Goal: Information Seeking & Learning: Learn about a topic

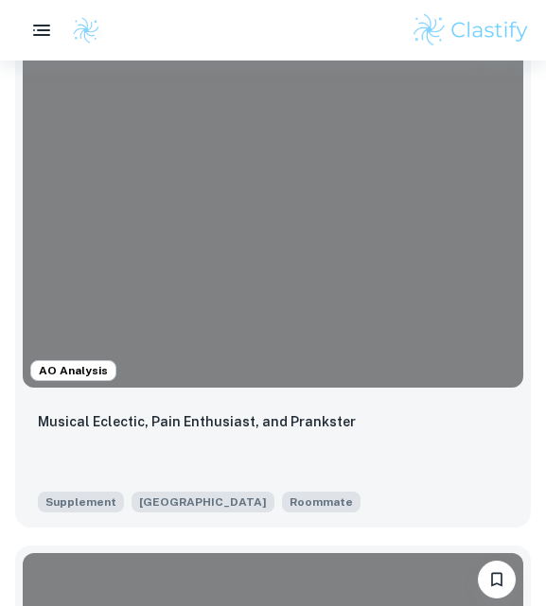
scroll to position [783, 0]
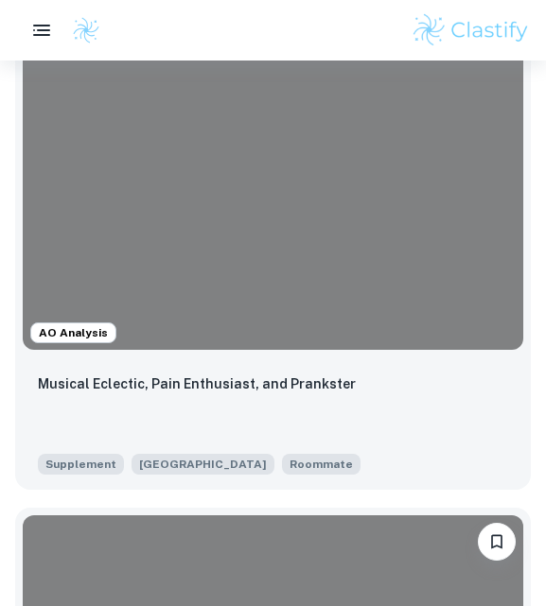
click at [92, 389] on p "Musical Eclectic, Pain Enthusiast, and Prankster" at bounding box center [197, 384] width 318 height 21
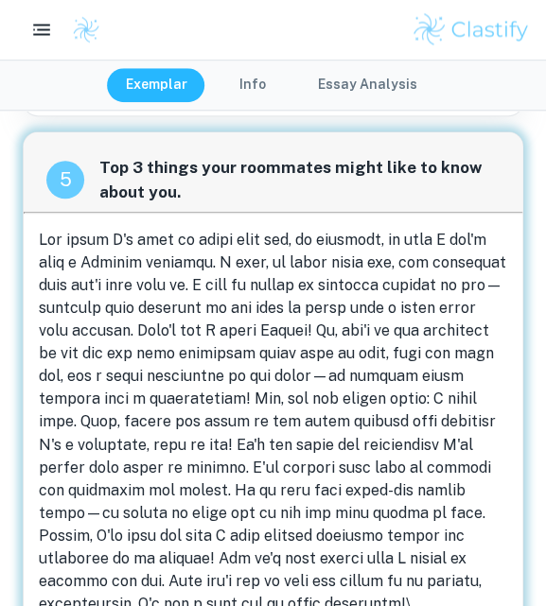
scroll to position [2551, 0]
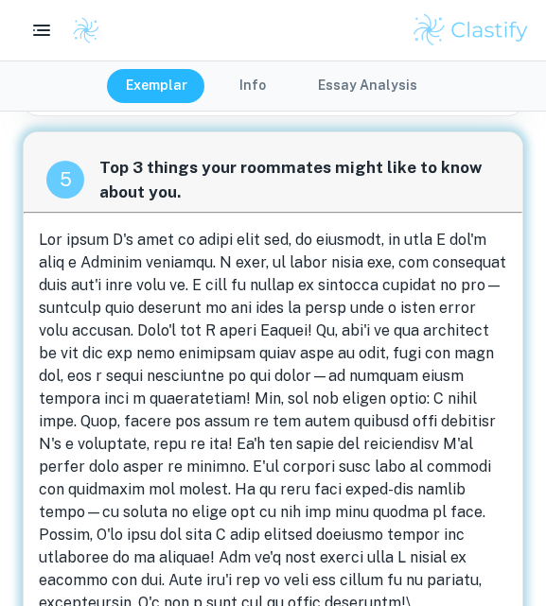
drag, startPoint x: 35, startPoint y: 185, endPoint x: 92, endPoint y: 235, distance: 75.1
click at [92, 235] on div "5 Top 3 things your roommates might like to know about you." at bounding box center [273, 382] width 500 height 500
drag, startPoint x: 184, startPoint y: 549, endPoint x: 79, endPoint y: 273, distance: 294.7
click at [79, 273] on p at bounding box center [273, 422] width 468 height 386
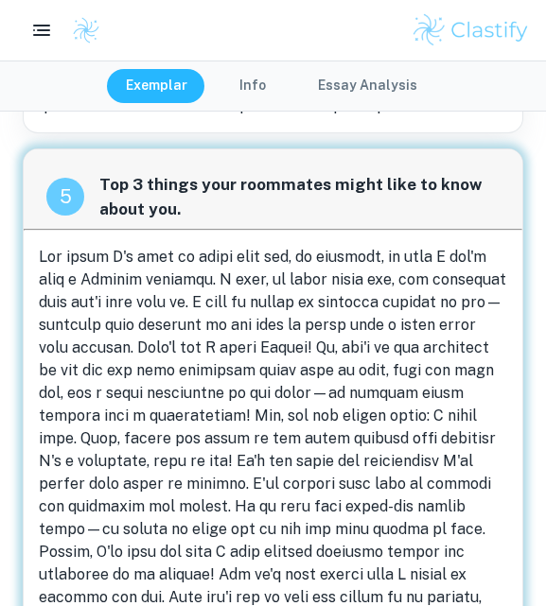
click at [79, 273] on span at bounding box center [272, 438] width 467 height 381
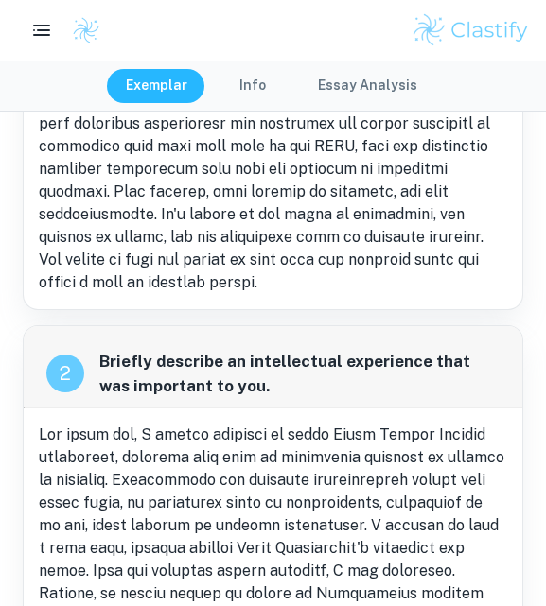
scroll to position [0, 0]
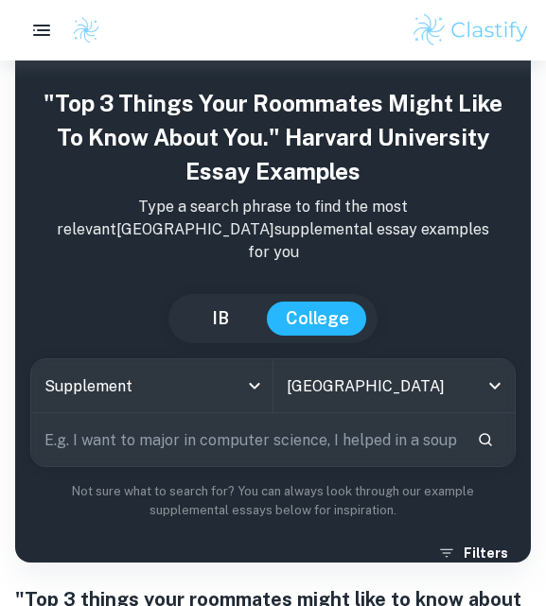
scroll to position [76, 0]
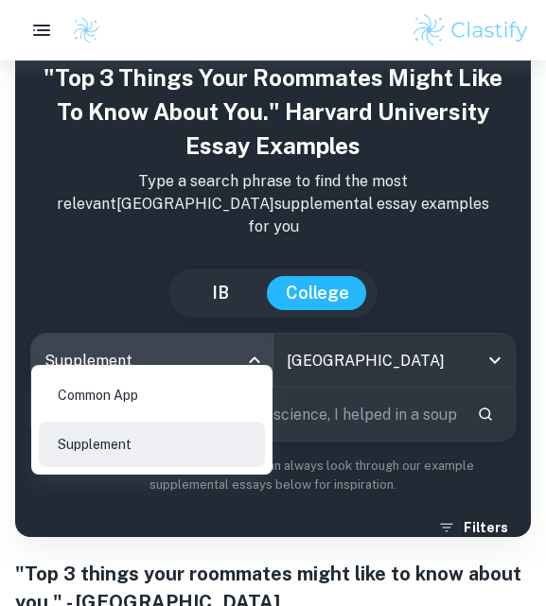
click at [220, 354] on body "We value your privacy We use cookies to enhance your browsing experience, serve…" at bounding box center [273, 288] width 546 height 606
click at [220, 344] on div at bounding box center [273, 303] width 546 height 606
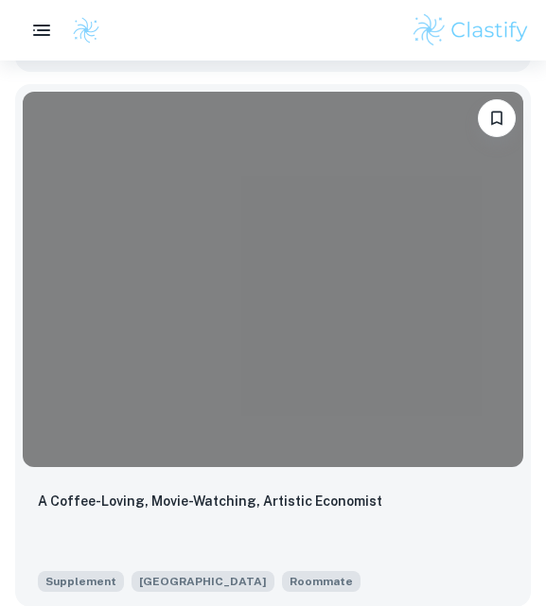
scroll to position [13045, 0]
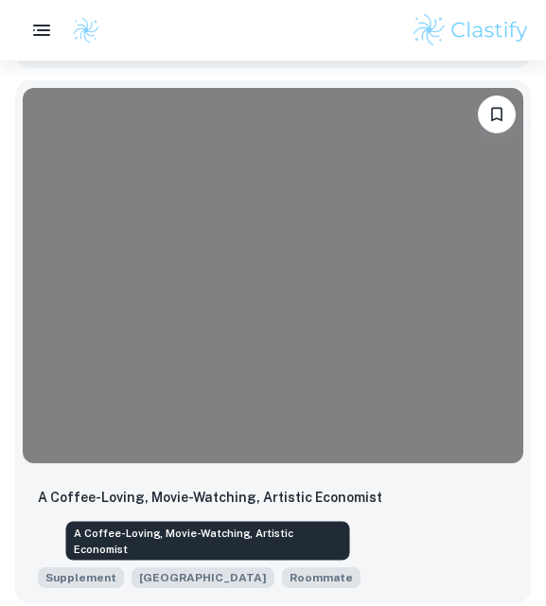
click at [207, 499] on p "A Coffee-Loving, Movie-Watching, Artistic Economist" at bounding box center [210, 497] width 344 height 21
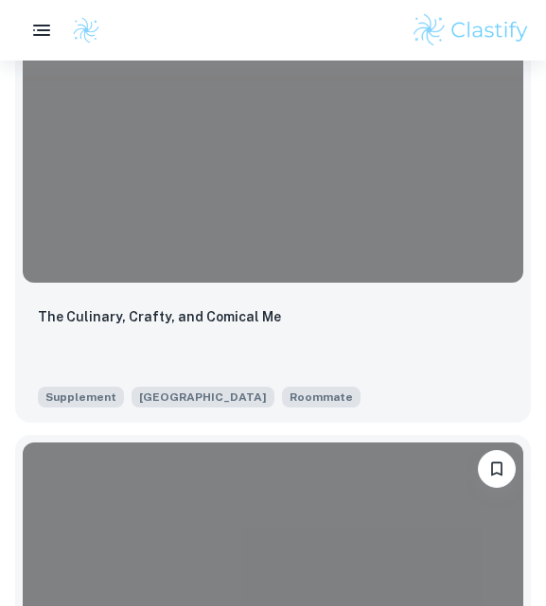
scroll to position [12689, 0]
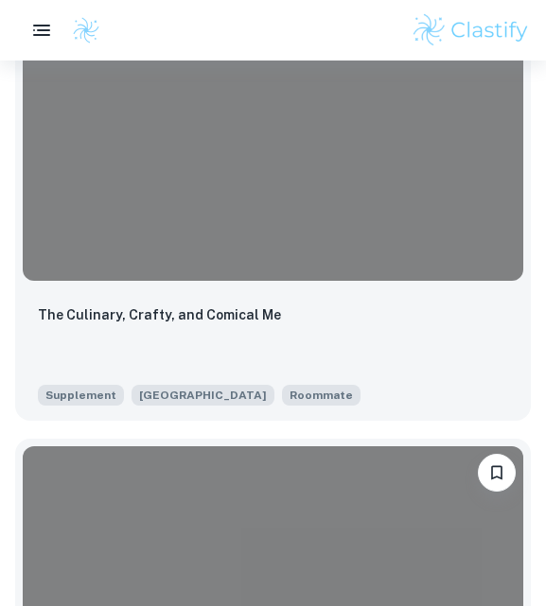
click at [172, 313] on p "The Culinary, Crafty, and Comical Me" at bounding box center [159, 315] width 243 height 21
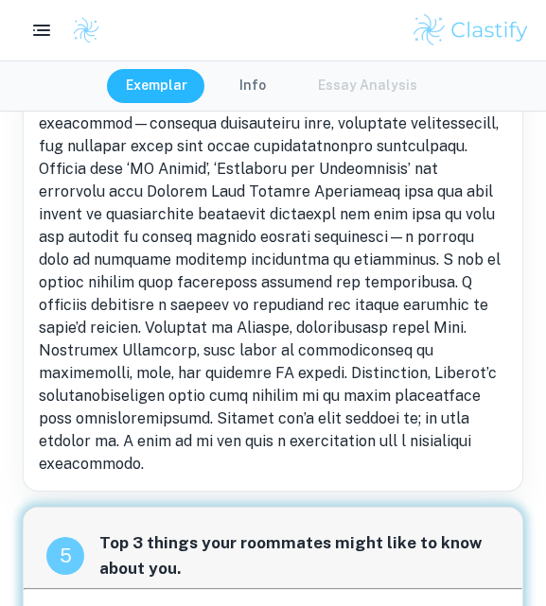
scroll to position [2147, 0]
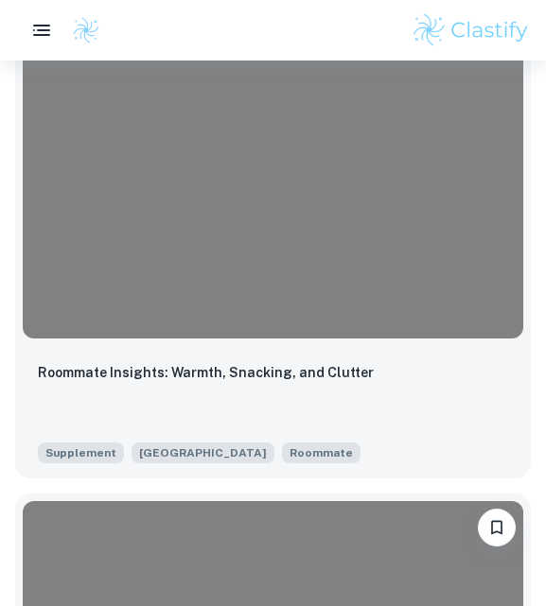
scroll to position [12087, 0]
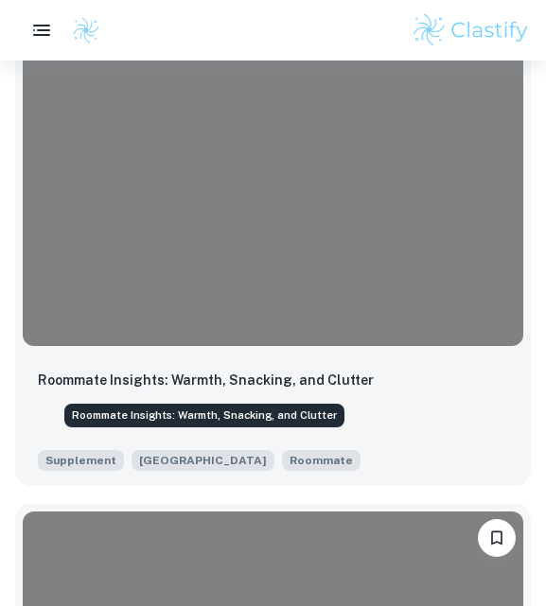
click at [206, 386] on p "Roommate Insights: Warmth, Snacking, and Clutter" at bounding box center [206, 380] width 336 height 21
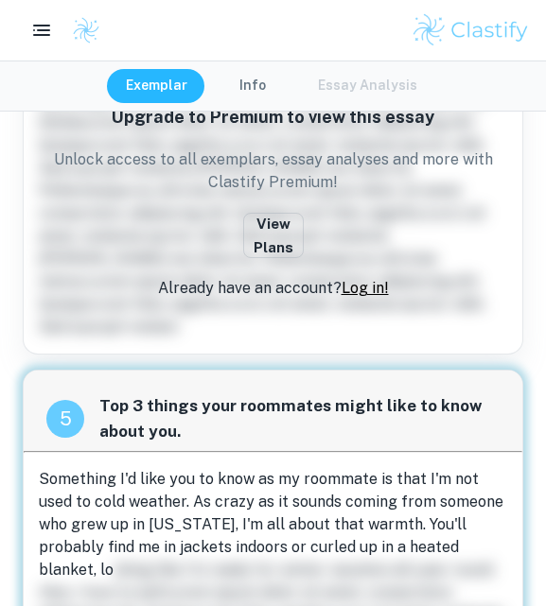
scroll to position [1974, 0]
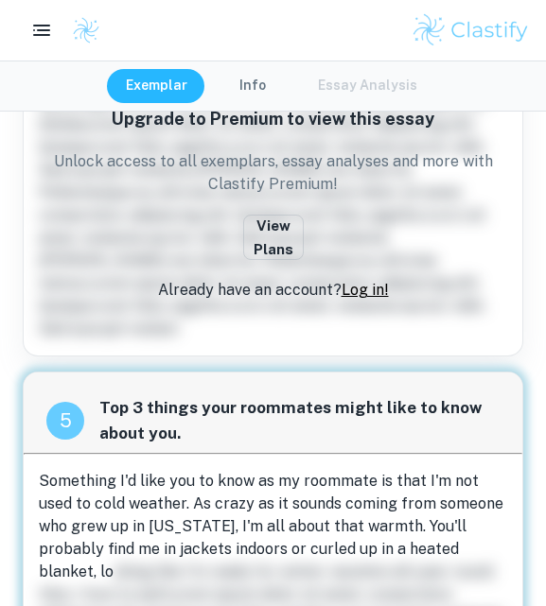
drag, startPoint x: 43, startPoint y: 286, endPoint x: 134, endPoint y: 307, distance: 94.1
click at [134, 470] on p "Something I'd like you to know as my roommate is that I'm not used to cold weat…" at bounding box center [273, 617] width 468 height 295
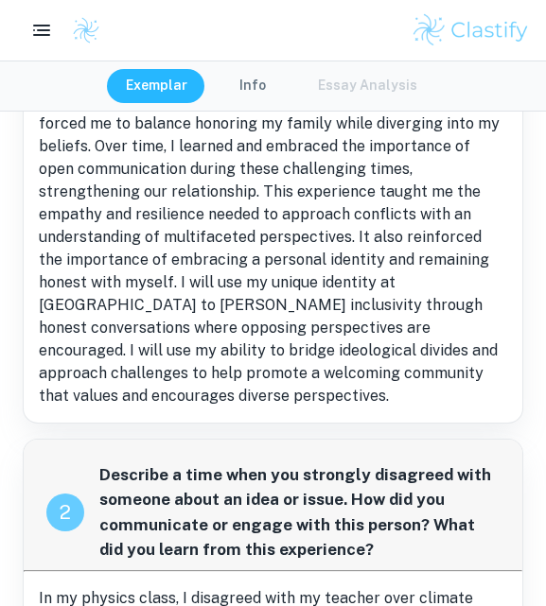
scroll to position [0, 0]
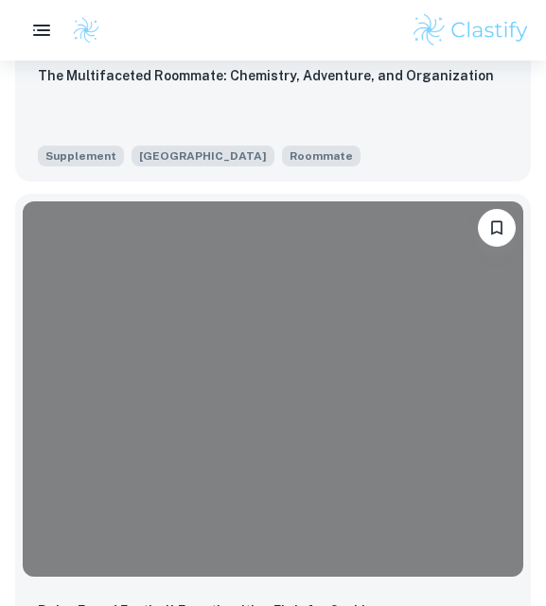
scroll to position [11475, 0]
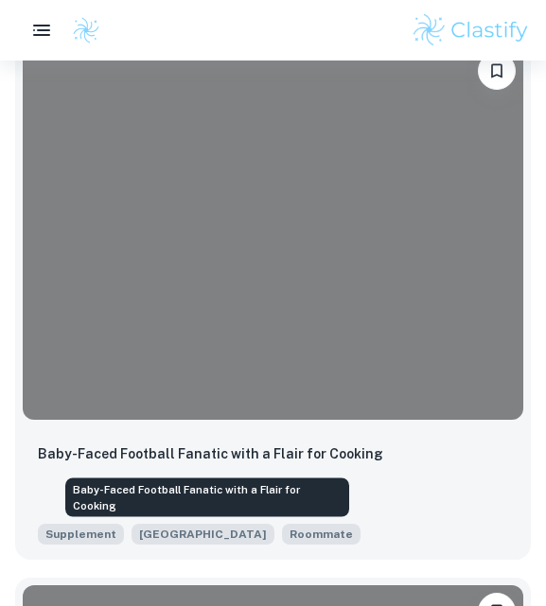
click at [130, 453] on p "Baby-Faced Football Fanatic with a Flair for Cooking" at bounding box center [210, 454] width 345 height 21
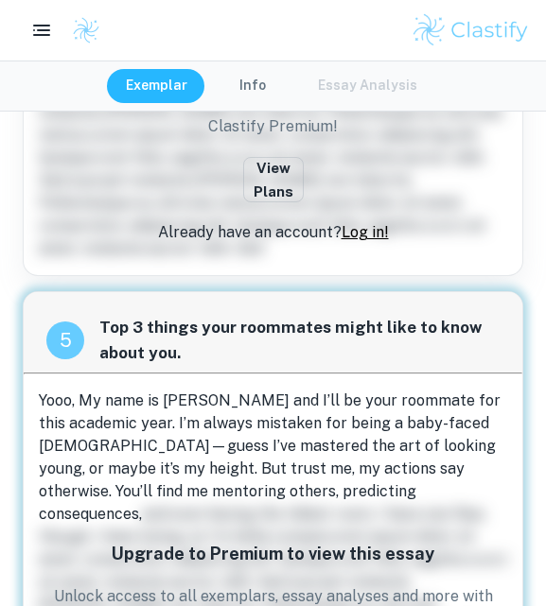
scroll to position [2056, 0]
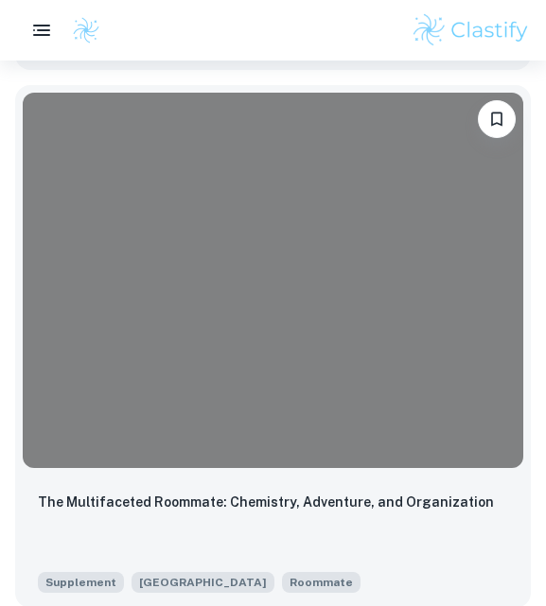
scroll to position [10996, 0]
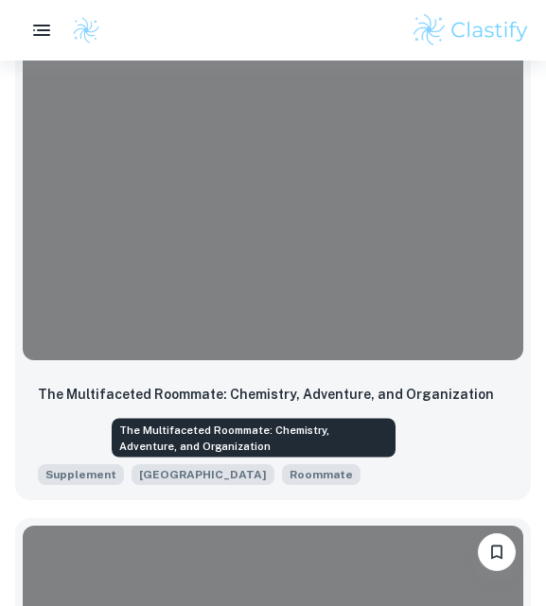
click at [173, 395] on p "The Multifaceted Roommate: Chemistry, Adventure, and Organization" at bounding box center [266, 394] width 456 height 21
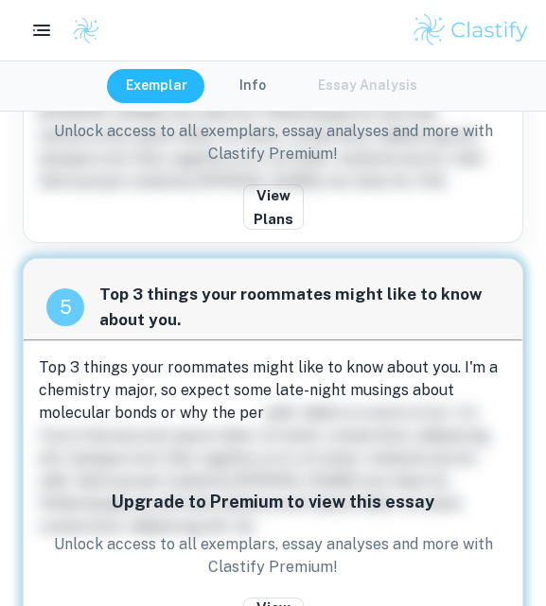
scroll to position [1727, 0]
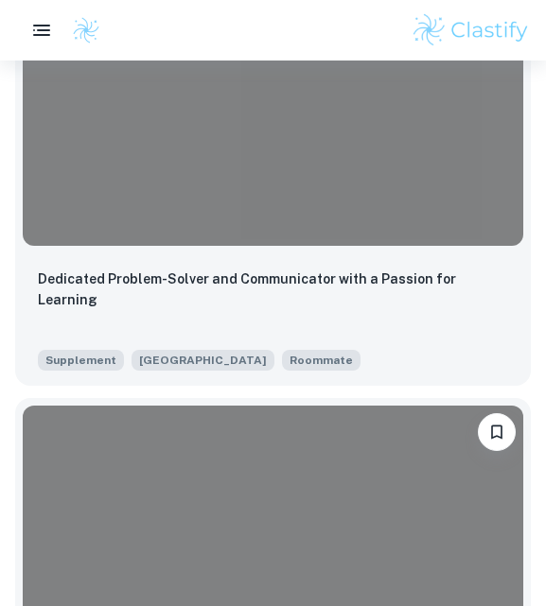
scroll to position [10524, 0]
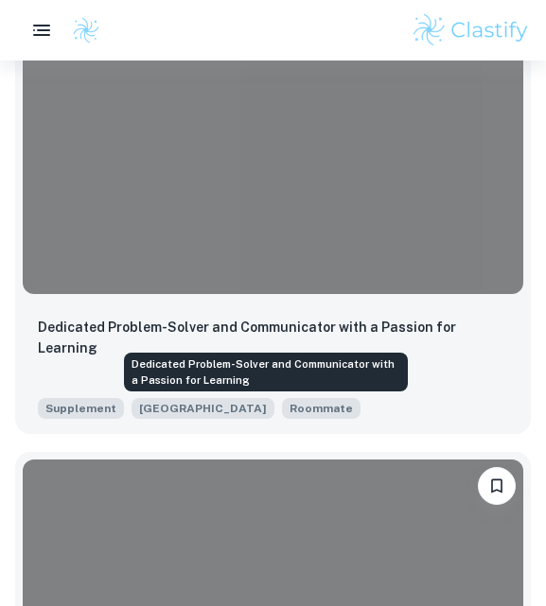
click at [116, 335] on p "Dedicated Problem-Solver and Communicator with a Passion for Learning" at bounding box center [273, 338] width 470 height 42
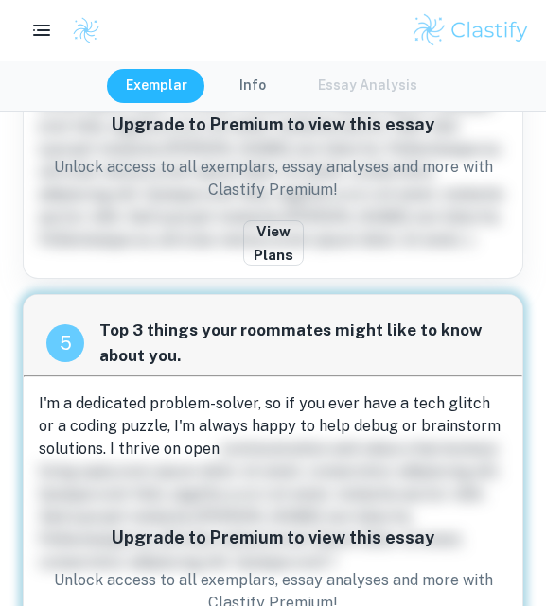
scroll to position [1908, 0]
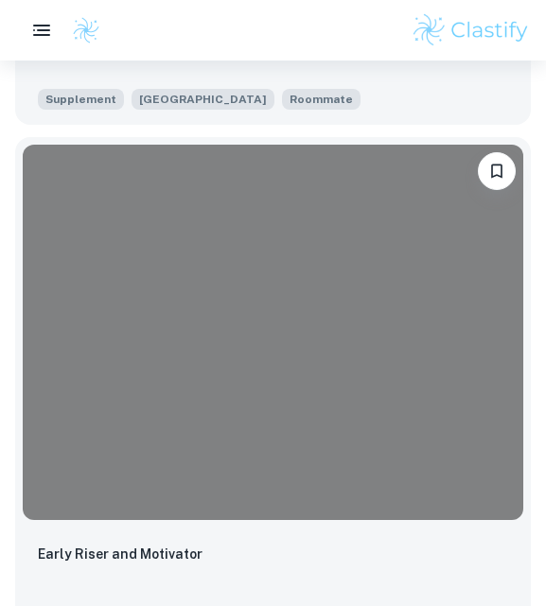
scroll to position [9902, 0]
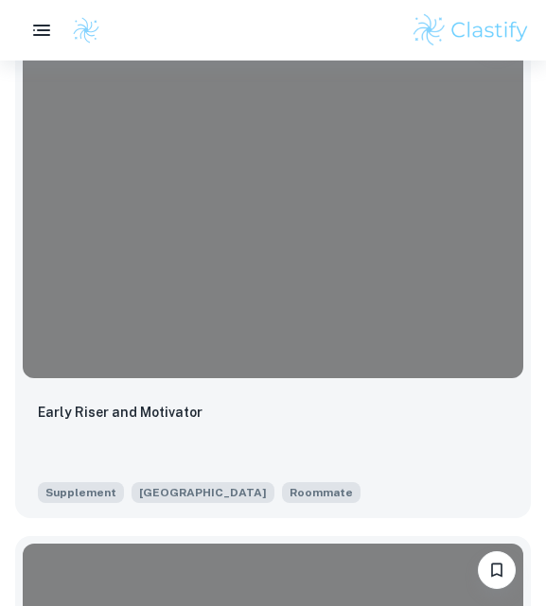
click at [122, 411] on p "Early Riser and Motivator" at bounding box center [120, 412] width 165 height 21
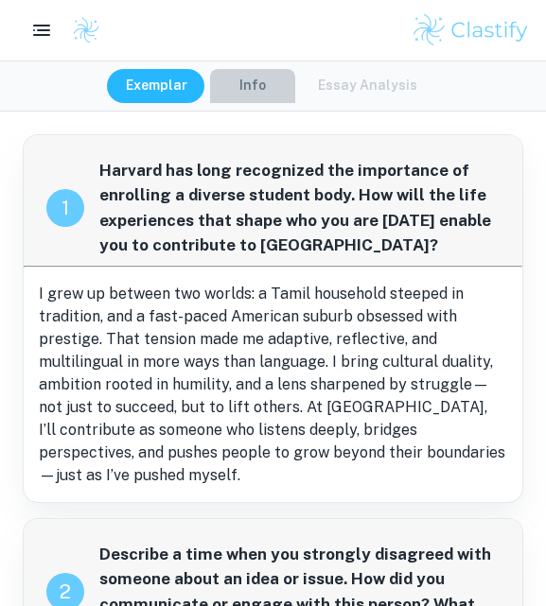
click at [223, 82] on button "Info" at bounding box center [252, 86] width 85 height 34
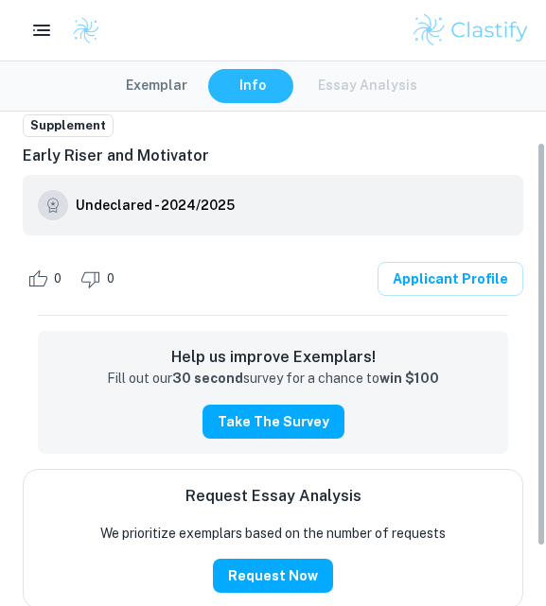
scroll to position [59, 0]
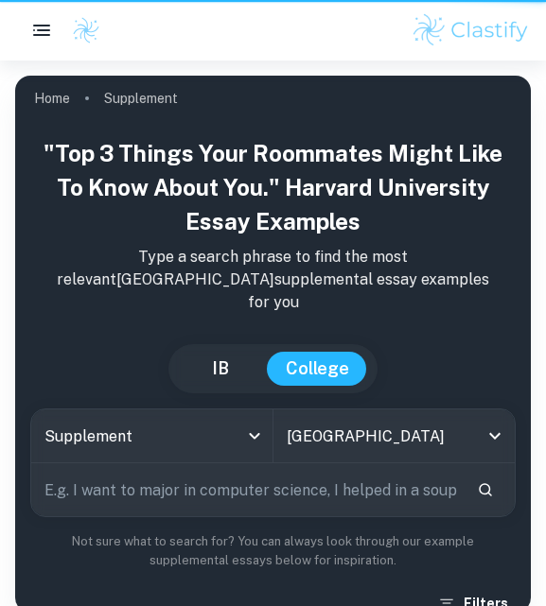
scroll to position [9902, 0]
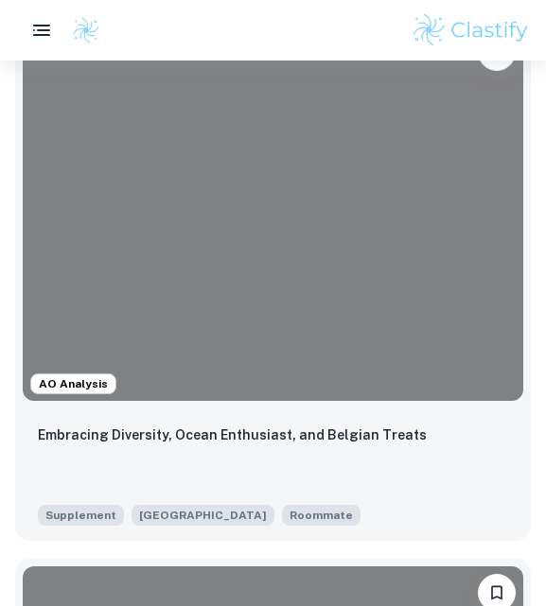
scroll to position [2897, 0]
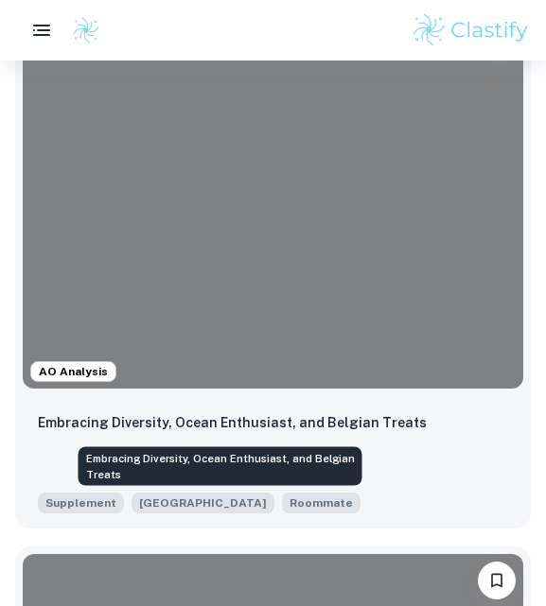
click at [138, 419] on p "Embracing Diversity, Ocean Enthusiast, and Belgian Treats" at bounding box center [232, 422] width 389 height 21
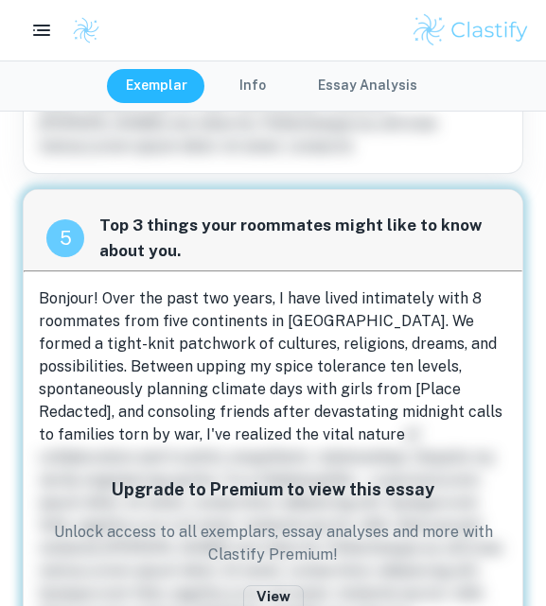
scroll to position [2619, 0]
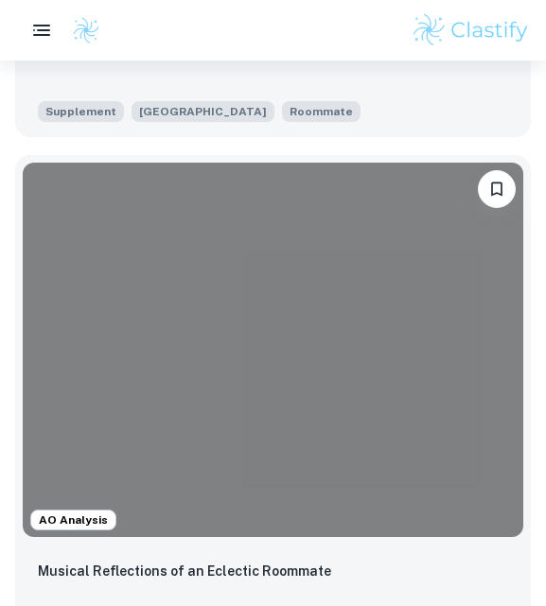
scroll to position [1570, 0]
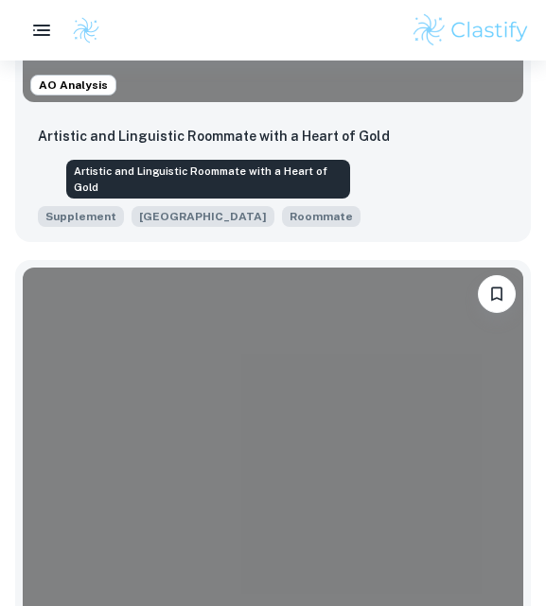
click at [233, 126] on p "Artistic and Linguistic Roommate with a Heart of Gold" at bounding box center [214, 136] width 352 height 21
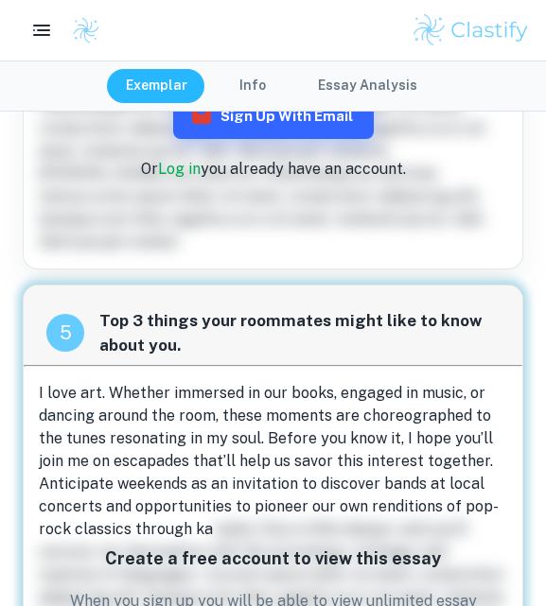
scroll to position [2549, 0]
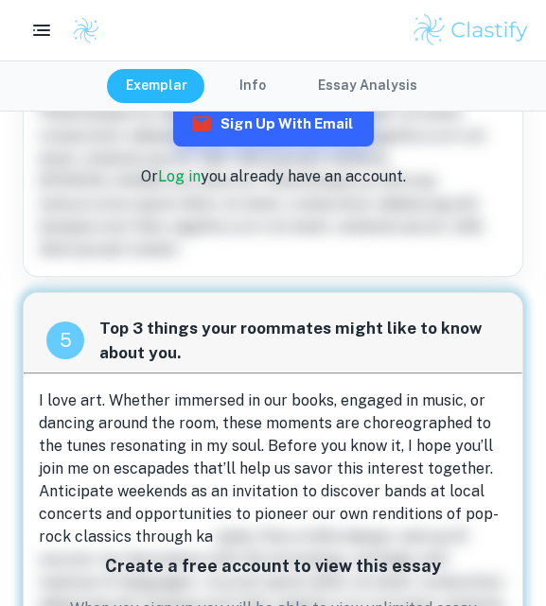
drag, startPoint x: 35, startPoint y: 185, endPoint x: 96, endPoint y: 232, distance: 76.3
click at [97, 292] on div "5 Top 3 things your roommates might like to know about you. I love art. Whether…" at bounding box center [273, 587] width 500 height 591
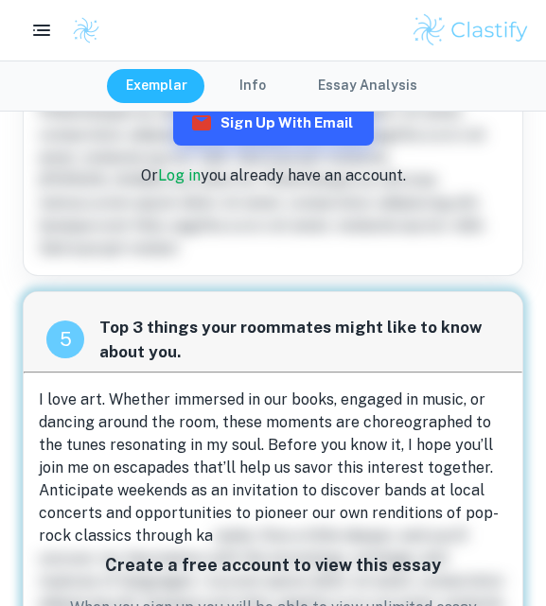
scroll to position [2556, 0]
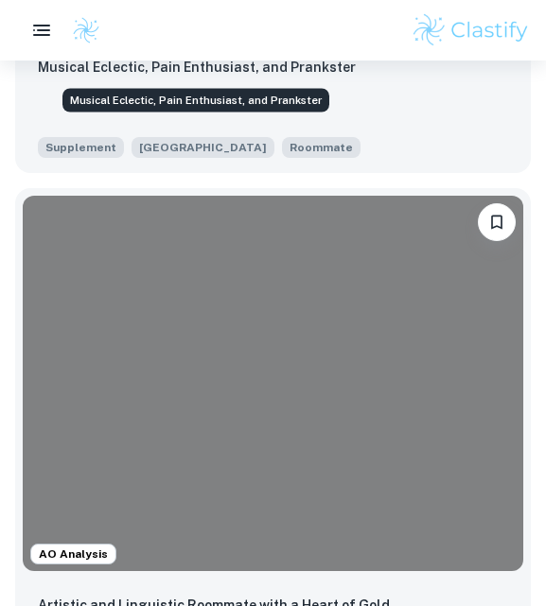
scroll to position [1211, 0]
